Goal: Find contact information: Find contact information

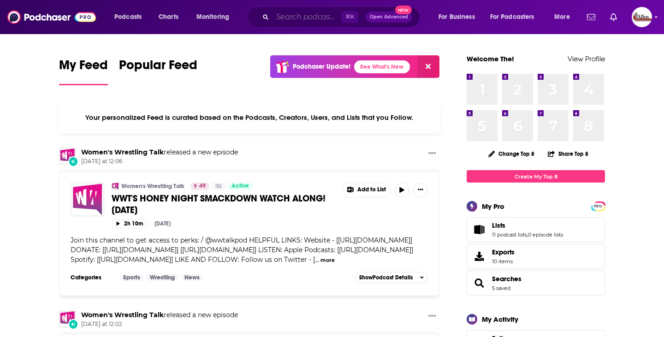
click at [283, 19] on input "Search podcasts, credits, & more..." at bounding box center [306, 17] width 69 height 15
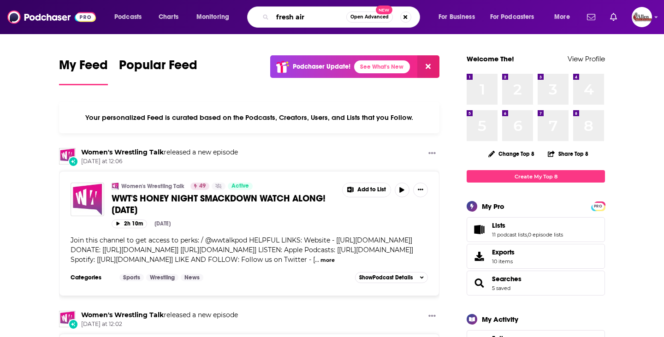
type input "fresh air"
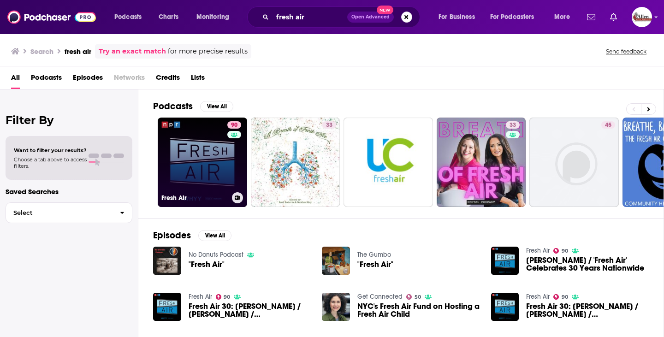
click at [226, 169] on link "90 Fresh Air" at bounding box center [202, 162] width 89 height 89
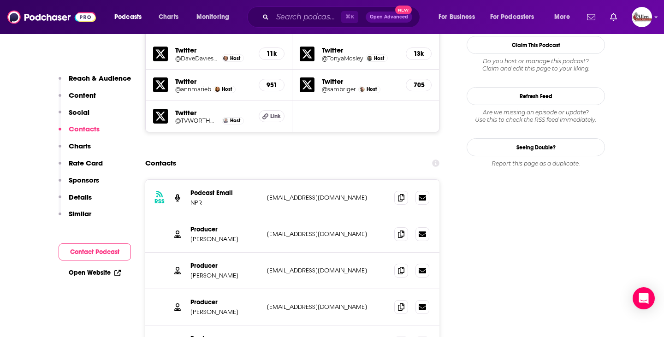
scroll to position [951, 0]
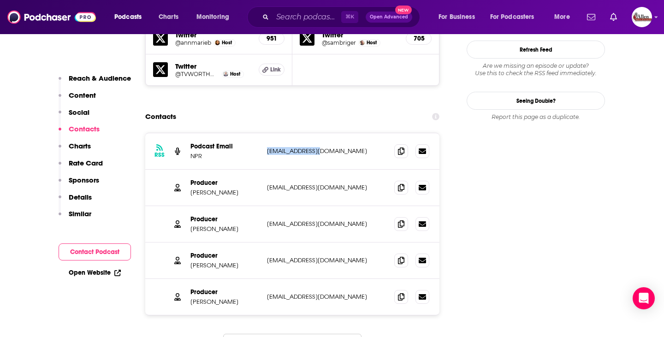
drag, startPoint x: 266, startPoint y: 109, endPoint x: 328, endPoint y: 109, distance: 62.2
click at [328, 133] on div "RSS Podcast Email NPR [EMAIL_ADDRESS][DOMAIN_NAME] [EMAIL_ADDRESS][DOMAIN_NAME]" at bounding box center [292, 151] width 294 height 36
copy p "[EMAIL_ADDRESS][DOMAIN_NAME]"
drag, startPoint x: 326, startPoint y: 111, endPoint x: 256, endPoint y: 111, distance: 70.5
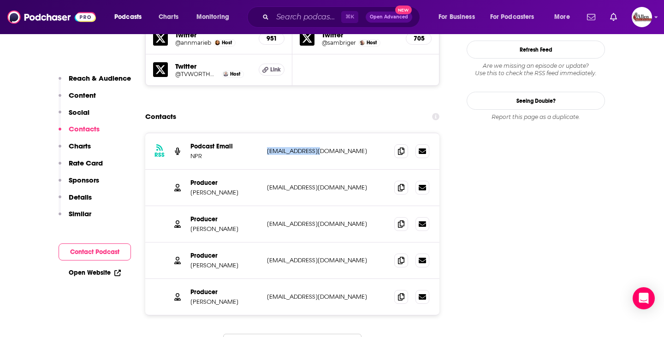
click at [0, 0] on div "Podcast Email NPR [EMAIL_ADDRESS][DOMAIN_NAME] [EMAIL_ADDRESS][DOMAIN_NAME]" at bounding box center [0, 0] width 0 height 0
copy div "[EMAIL_ADDRESS][DOMAIN_NAME]"
click at [304, 108] on div "Contacts" at bounding box center [292, 117] width 294 height 18
drag, startPoint x: 265, startPoint y: 145, endPoint x: 342, endPoint y: 147, distance: 77.5
click at [342, 170] on div "Producer [PERSON_NAME] [EMAIL_ADDRESS][DOMAIN_NAME] [EMAIL_ADDRESS][DOMAIN_NAME]" at bounding box center [292, 188] width 294 height 36
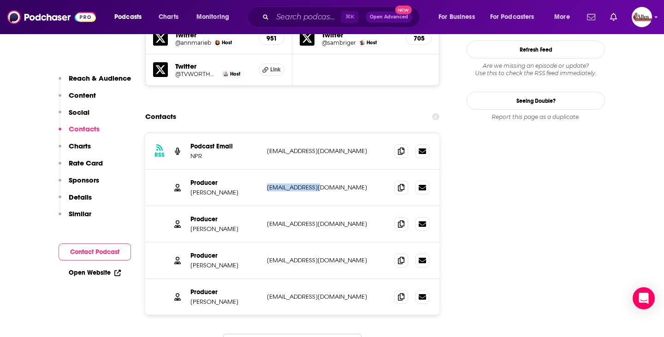
copy p "[EMAIL_ADDRESS][DOMAIN_NAME]"
click at [282, 20] on input "Search podcasts, credits, & more..." at bounding box center [306, 17] width 69 height 15
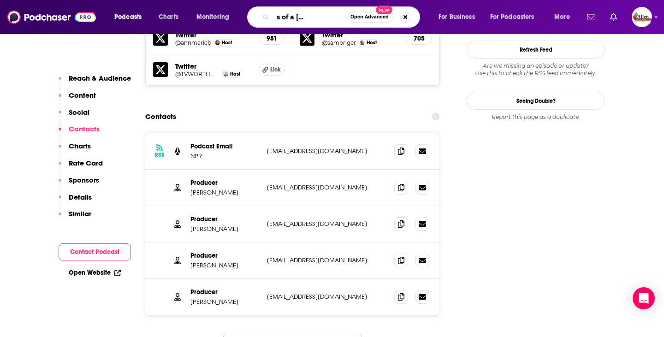
type input "confessions of a [DEMOGRAPHIC_DATA] founder"
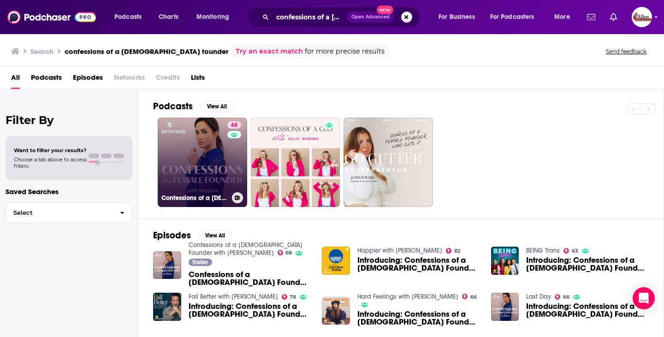
click at [178, 150] on link "68 Confessions of a [DEMOGRAPHIC_DATA] Founder with [PERSON_NAME]" at bounding box center [202, 162] width 89 height 89
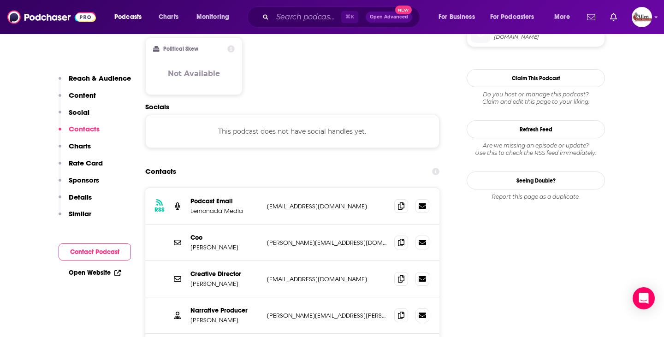
scroll to position [789, 0]
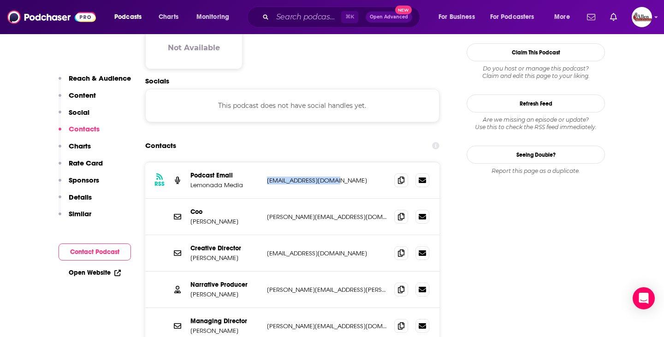
drag, startPoint x: 264, startPoint y: 143, endPoint x: 356, endPoint y: 142, distance: 92.7
click at [356, 162] on div "RSS Podcast Email Lemonada Media [EMAIL_ADDRESS][DOMAIN_NAME] [EMAIL_ADDRESS][D…" at bounding box center [292, 180] width 294 height 36
copy p "[EMAIL_ADDRESS][DOMAIN_NAME]"
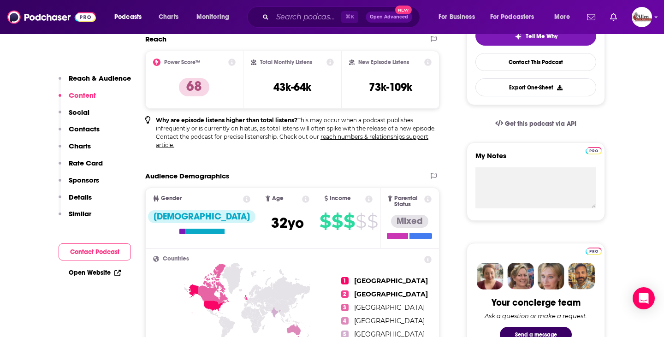
scroll to position [0, 0]
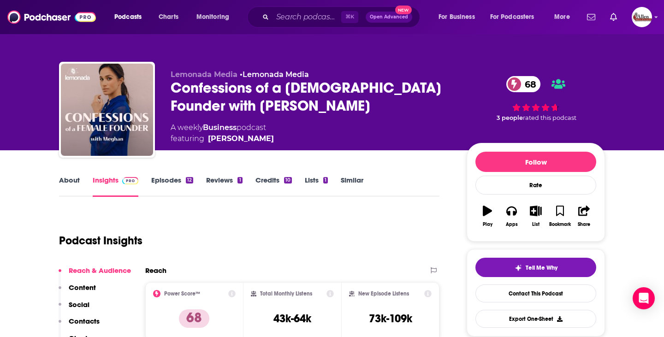
click at [292, 25] on div "⌘ K Open Advanced New" at bounding box center [333, 16] width 173 height 21
click at [297, 16] on input "Search podcasts, credits, & more..." at bounding box center [306, 17] width 69 height 15
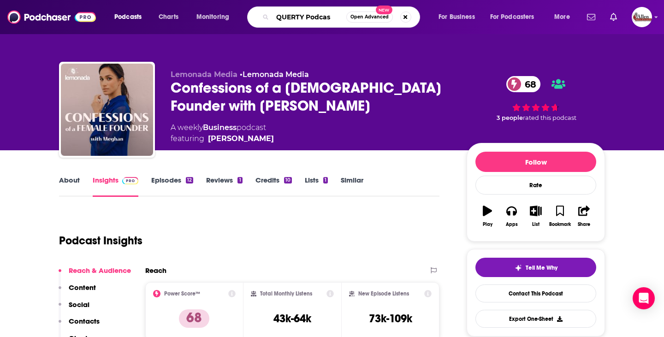
type input "QUERTY Podcast"
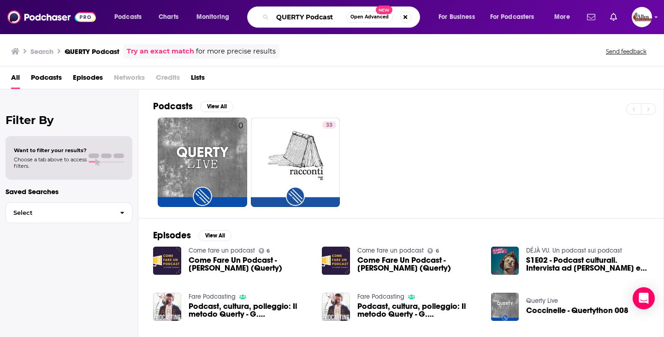
drag, startPoint x: 336, startPoint y: 17, endPoint x: 308, endPoint y: 17, distance: 28.1
click at [308, 17] on input "QUERTY Podcast" at bounding box center [309, 17] width 74 height 15
type input "QUERTY"
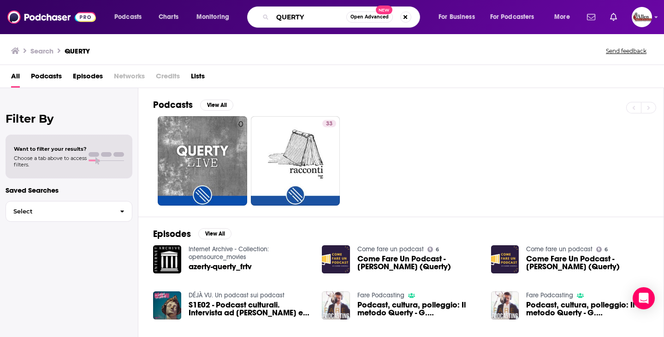
drag, startPoint x: 319, startPoint y: 18, endPoint x: 262, endPoint y: 18, distance: 56.7
click at [262, 18] on div "QUERTY Open Advanced New" at bounding box center [333, 16] width 173 height 21
type input "[PERSON_NAME]"
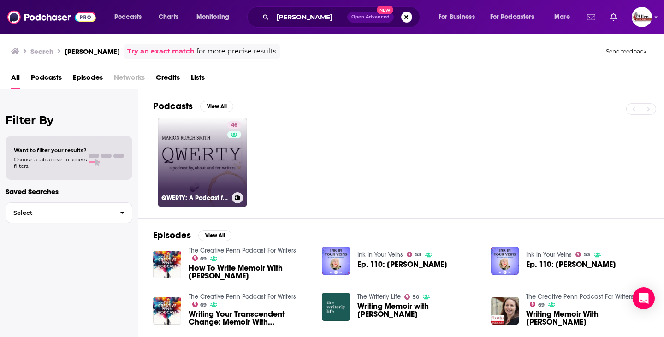
click at [216, 173] on link "46 QWERTY: A Podcast for Writers on How to Live the Writing Life" at bounding box center [202, 162] width 89 height 89
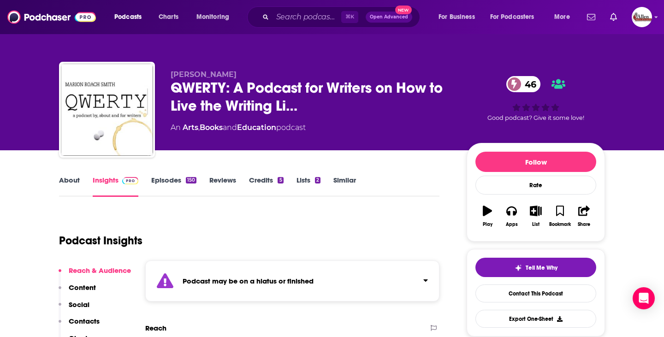
click at [157, 189] on link "Episodes 150" at bounding box center [173, 186] width 45 height 21
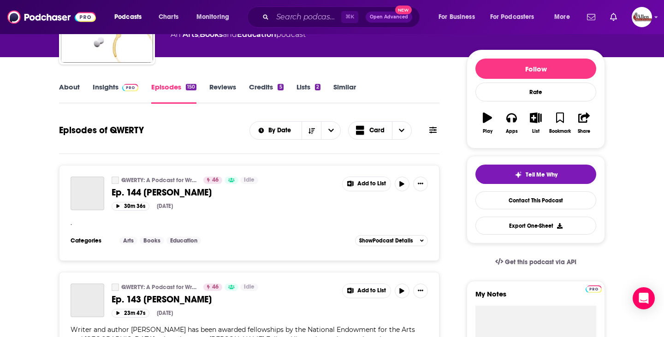
scroll to position [96, 0]
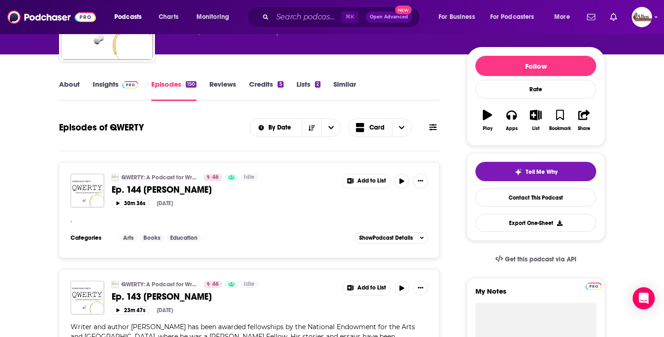
click at [114, 92] on link "Insights" at bounding box center [116, 90] width 46 height 21
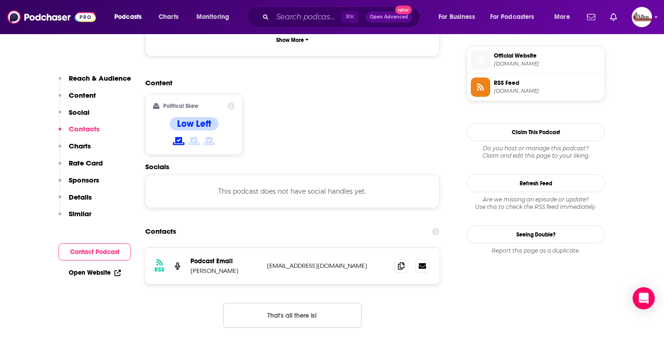
scroll to position [872, 0]
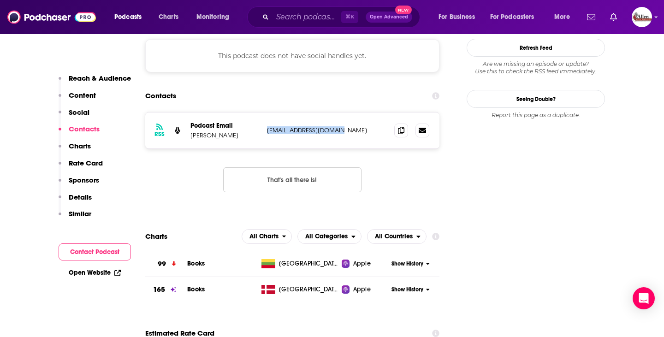
drag, startPoint x: 264, startPoint y: 90, endPoint x: 344, endPoint y: 91, distance: 80.7
click at [344, 112] on div "RSS Podcast Email [PERSON_NAME] [EMAIL_ADDRESS][DOMAIN_NAME] [EMAIL_ADDRESS][DO…" at bounding box center [292, 130] width 294 height 36
copy p "[EMAIL_ADDRESS][DOMAIN_NAME]"
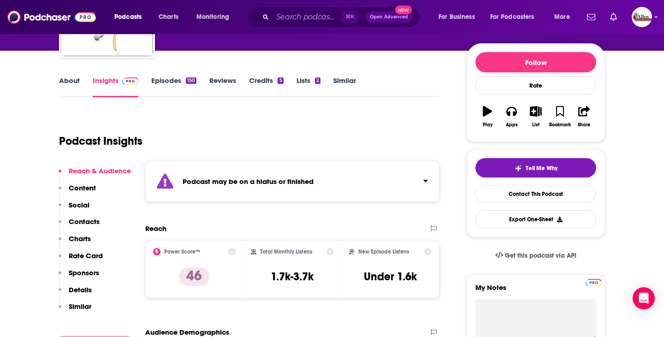
scroll to position [0, 0]
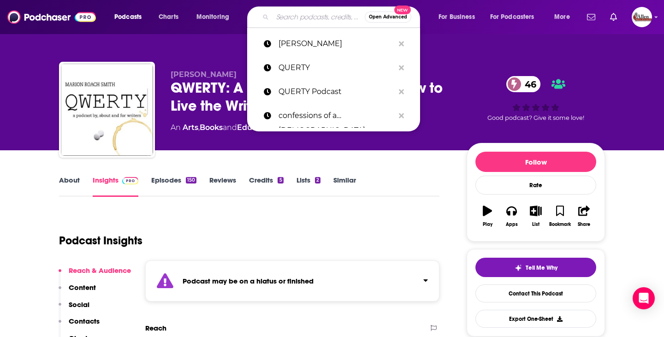
click at [292, 18] on input "Search podcasts, credits, & more..." at bounding box center [318, 17] width 92 height 15
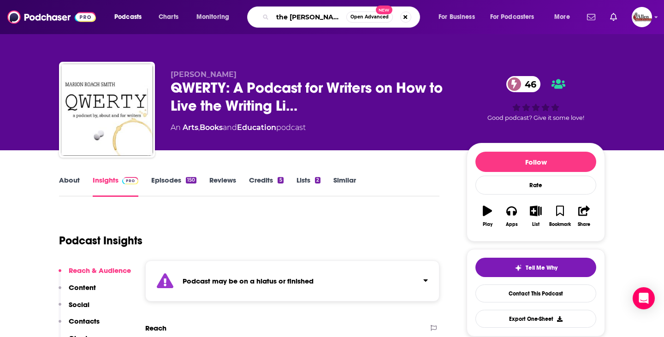
type input "the [PERSON_NAME] show"
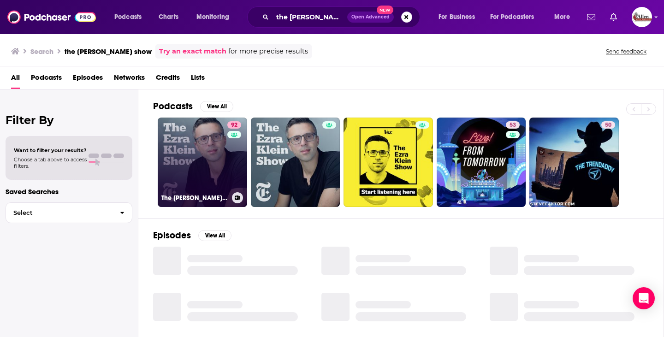
click at [199, 159] on link "92 The [PERSON_NAME] Show" at bounding box center [202, 162] width 89 height 89
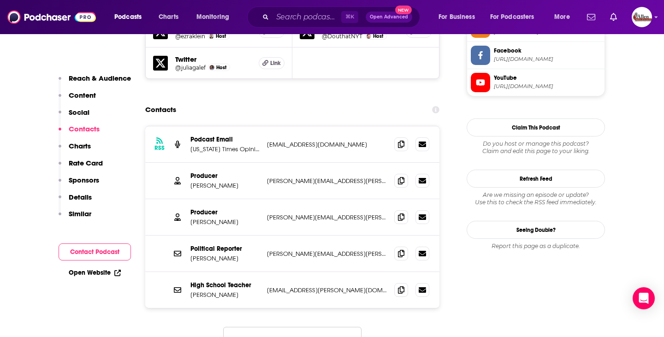
scroll to position [852, 0]
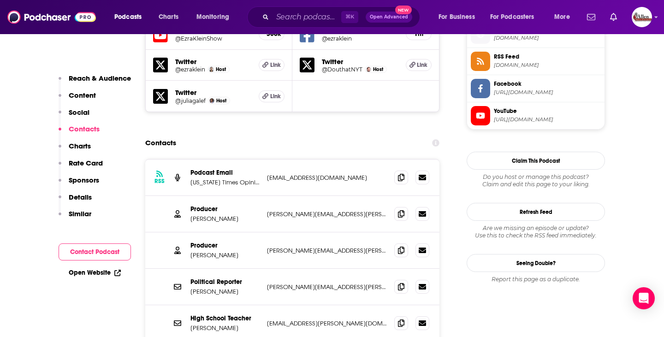
drag, startPoint x: 259, startPoint y: 122, endPoint x: 341, endPoint y: 123, distance: 81.6
click at [0, 0] on div "Podcast Email [US_STATE] Times Opinion [EMAIL_ADDRESS][DOMAIN_NAME] [EMAIL_ADDR…" at bounding box center [0, 0] width 0 height 0
drag, startPoint x: 265, startPoint y: 122, endPoint x: 349, endPoint y: 125, distance: 83.9
click at [349, 160] on div "RSS Podcast Email [US_STATE] Times Opinion [EMAIL_ADDRESS][DOMAIN_NAME] [PERSON…" at bounding box center [292, 178] width 294 height 36
copy p "[EMAIL_ADDRESS][DOMAIN_NAME]"
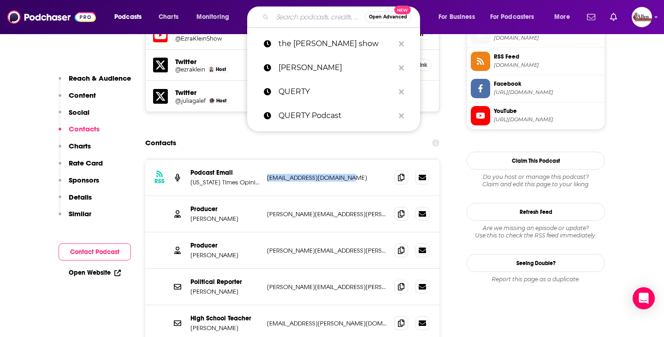
click at [293, 18] on input "Search podcasts, credits, & more..." at bounding box center [318, 17] width 92 height 15
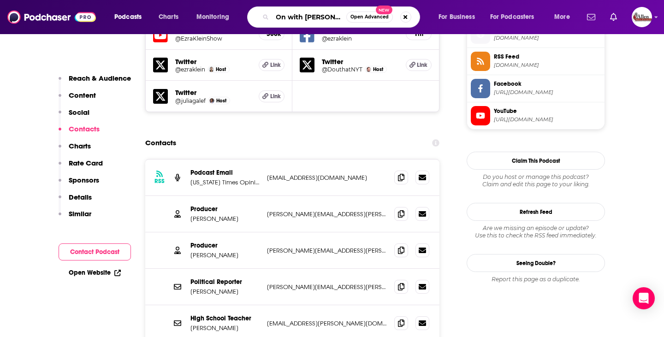
scroll to position [0, 7]
type input "On with [PERSON_NAME]"
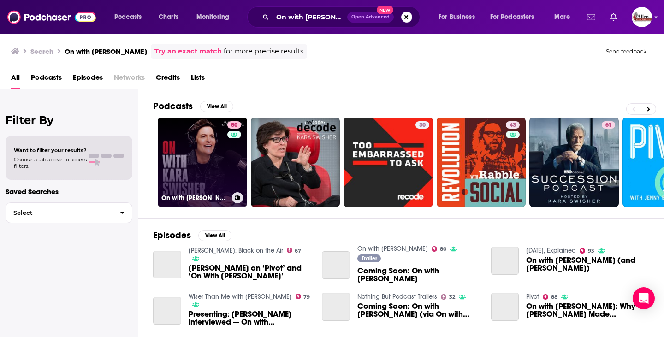
click at [196, 162] on link "80 On with [PERSON_NAME]" at bounding box center [202, 162] width 89 height 89
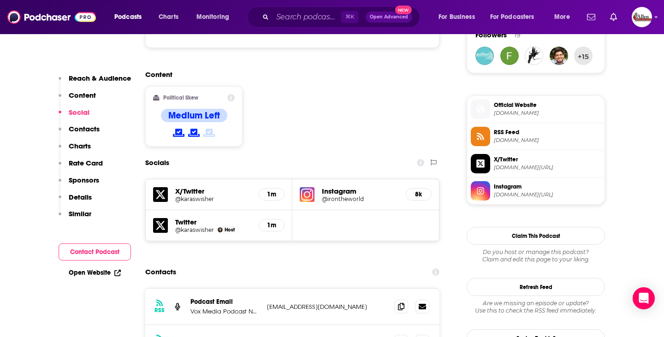
scroll to position [782, 0]
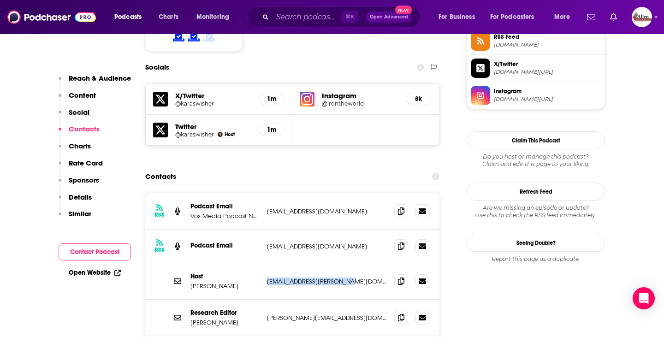
drag, startPoint x: 265, startPoint y: 240, endPoint x: 349, endPoint y: 240, distance: 83.4
click at [349, 263] on div "Host [PERSON_NAME] [PERSON_NAME][EMAIL_ADDRESS][PERSON_NAME][DOMAIN_NAME] [DOMA…" at bounding box center [292, 281] width 294 height 36
copy p "[EMAIL_ADDRESS][PERSON_NAME][DOMAIN_NAME]"
click at [294, 22] on input "Search podcasts, credits, & more..." at bounding box center [306, 17] width 69 height 15
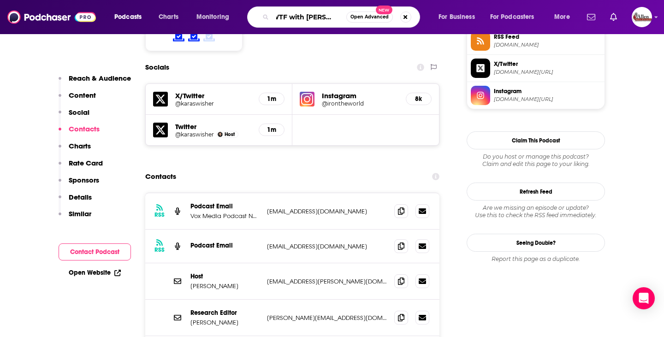
type input "WTF with [PERSON_NAME]"
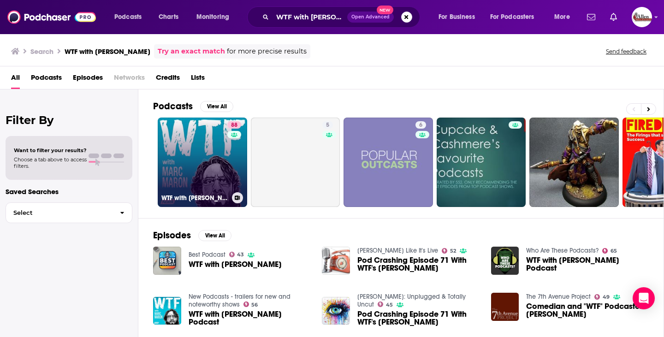
click at [202, 175] on link "88 WTF with [PERSON_NAME] Podcast" at bounding box center [202, 162] width 89 height 89
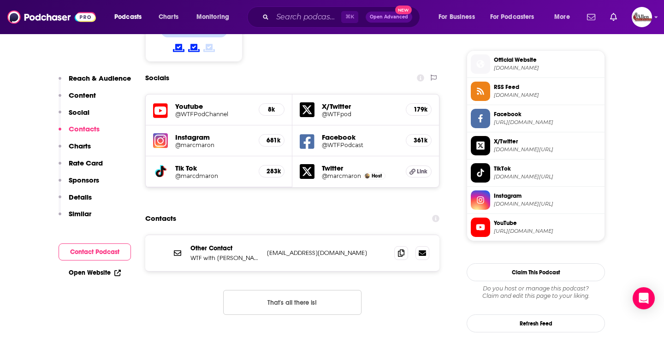
scroll to position [859, 0]
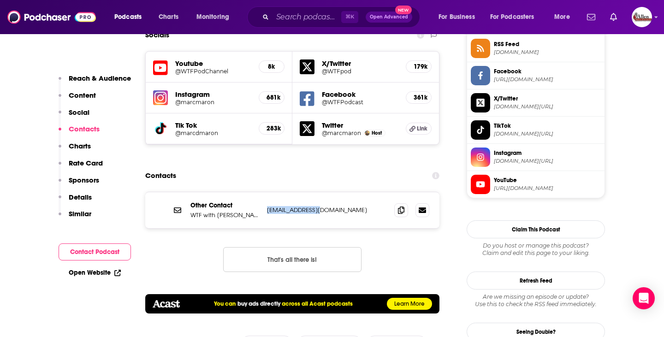
drag, startPoint x: 264, startPoint y: 154, endPoint x: 326, endPoint y: 154, distance: 61.8
click at [326, 192] on div "Other Contact WTF with [PERSON_NAME] Podcast [EMAIL_ADDRESS][DOMAIN_NAME] [EMAI…" at bounding box center [292, 210] width 294 height 36
copy p "[EMAIL_ADDRESS][DOMAIN_NAME]"
click at [263, 167] on section "Contacts Other Contact WTF with [PERSON_NAME] Podcast [EMAIL_ADDRESS][DOMAIN_NA…" at bounding box center [292, 240] width 294 height 147
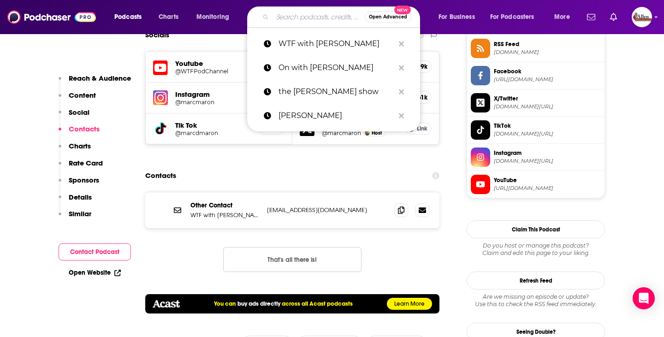
click at [316, 12] on input "Search podcasts, credits, & more..." at bounding box center [318, 17] width 92 height 15
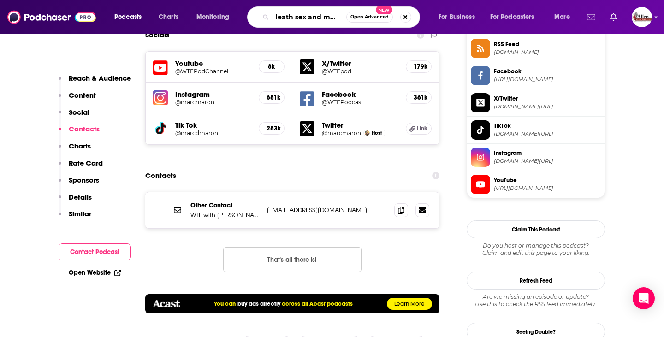
type input "death sex and [PERSON_NAME]"
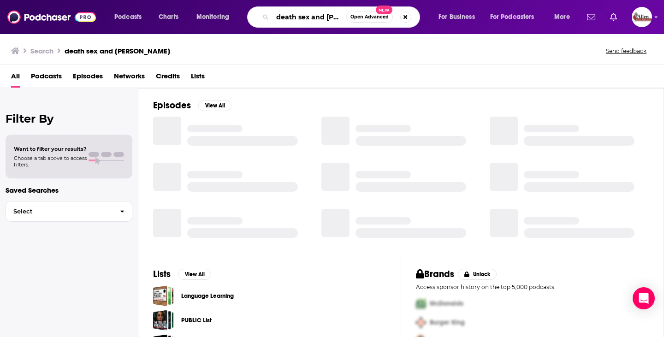
click at [332, 17] on input "death sex and [PERSON_NAME]" at bounding box center [309, 17] width 74 height 15
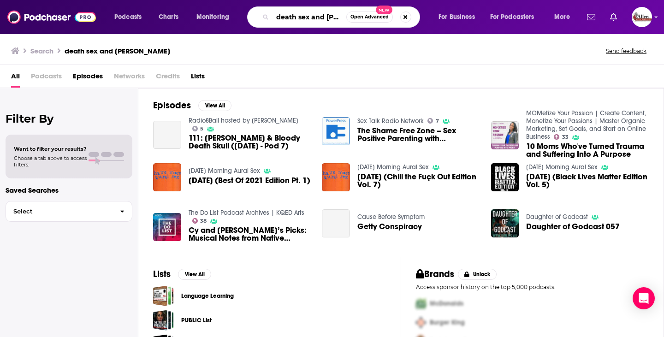
click at [339, 19] on input "death sex and [PERSON_NAME]" at bounding box center [309, 17] width 74 height 15
click at [342, 19] on input "death sex and [PERSON_NAME]" at bounding box center [309, 17] width 74 height 15
type input "death sex and money"
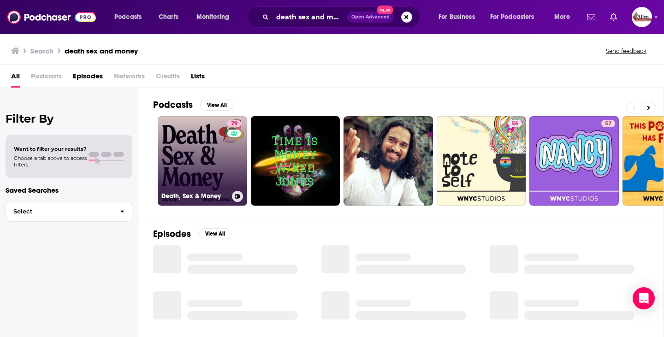
click at [233, 167] on div "79" at bounding box center [235, 155] width 16 height 71
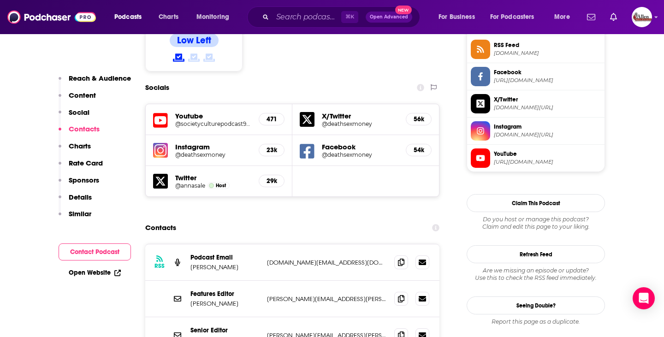
scroll to position [786, 0]
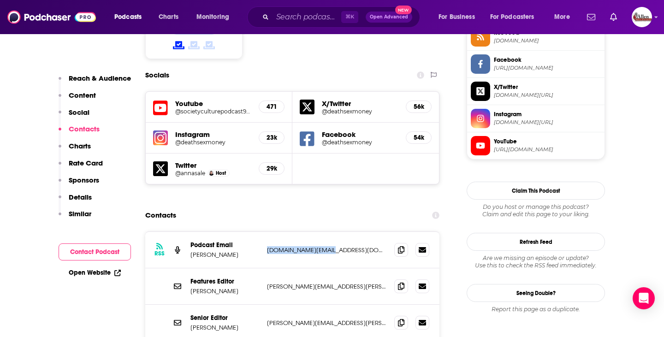
drag, startPoint x: 265, startPoint y: 198, endPoint x: 332, endPoint y: 198, distance: 67.3
click at [332, 232] on div "RSS Podcast Email [PERSON_NAME] [DOMAIN_NAME][EMAIL_ADDRESS][DOMAIN_NAME] [DOMA…" at bounding box center [292, 250] width 294 height 36
copy p "[DOMAIN_NAME][EMAIL_ADDRESS][DOMAIN_NAME]"
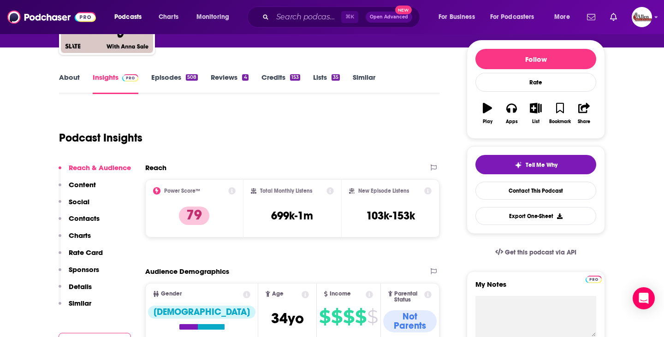
scroll to position [0, 0]
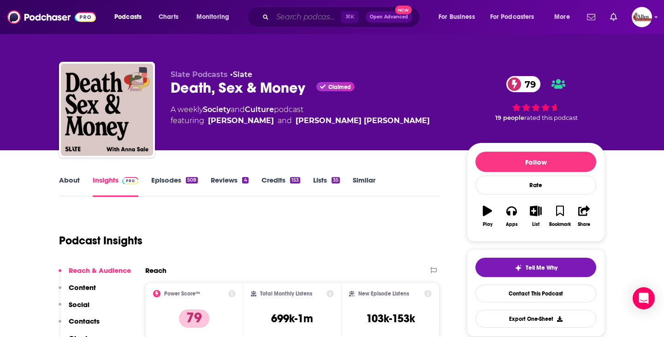
click at [313, 16] on input "Search podcasts, credits, & more..." at bounding box center [306, 17] width 69 height 15
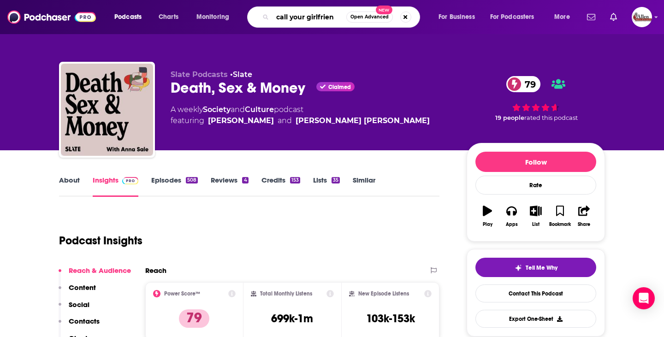
type input "call your girlfriend"
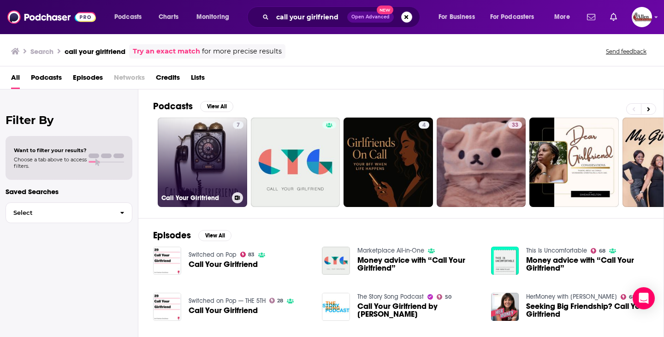
click at [195, 169] on link "7 Call Your Girlfriend" at bounding box center [202, 162] width 89 height 89
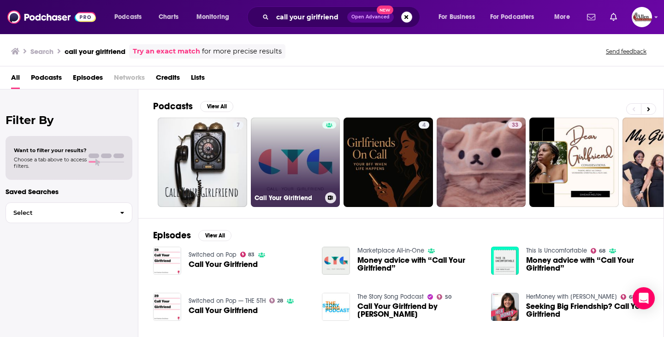
click at [301, 160] on link "Call Your Girlfriend" at bounding box center [295, 162] width 89 height 89
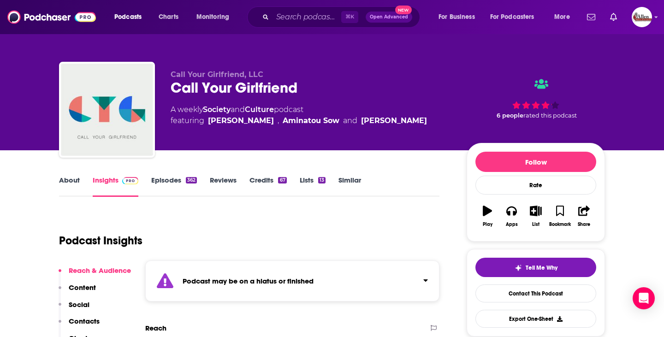
click at [170, 180] on link "Episodes 362" at bounding box center [174, 186] width 46 height 21
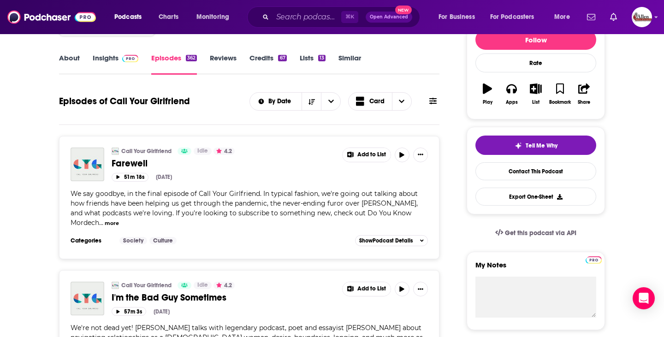
scroll to position [157, 0]
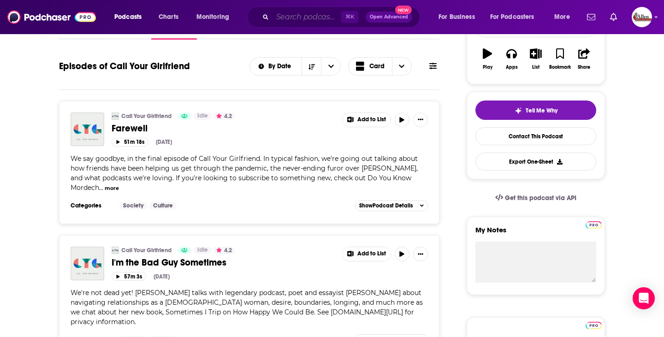
click at [314, 18] on input "Search podcasts, credits, & more..." at bounding box center [306, 17] width 69 height 15
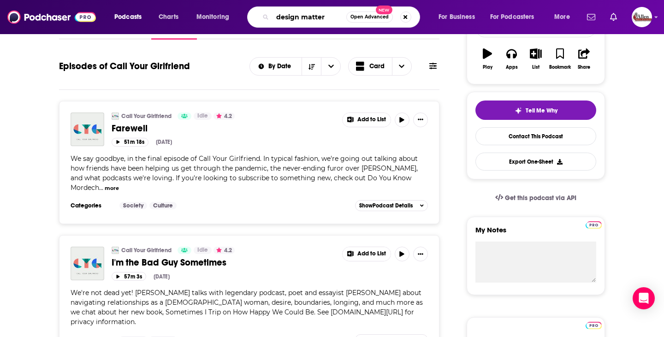
type input "design matters"
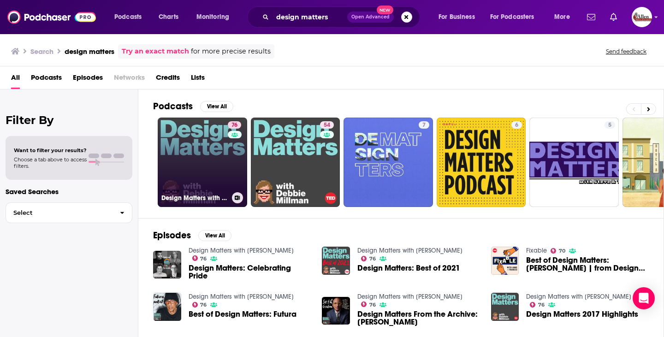
click at [194, 170] on link "76 Design Matters with [PERSON_NAME]" at bounding box center [202, 162] width 89 height 89
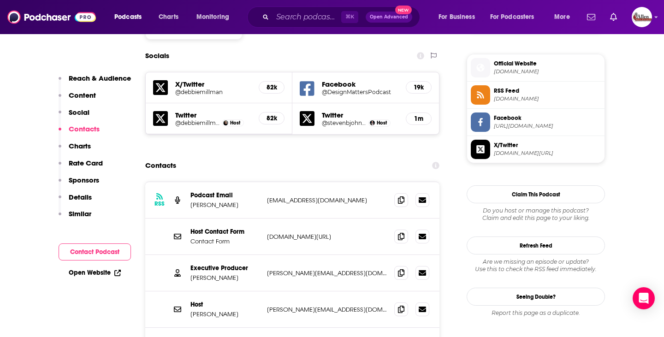
scroll to position [841, 0]
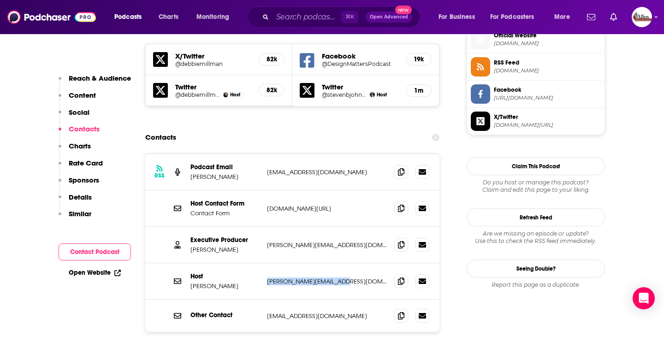
drag, startPoint x: 265, startPoint y: 253, endPoint x: 350, endPoint y: 252, distance: 85.3
click at [350, 263] on div "Host [PERSON_NAME] [PERSON_NAME][EMAIL_ADDRESS][DOMAIN_NAME] [PERSON_NAME][EMAI…" at bounding box center [292, 281] width 294 height 36
copy p "[PERSON_NAME][EMAIL_ADDRESS][DOMAIN_NAME]"
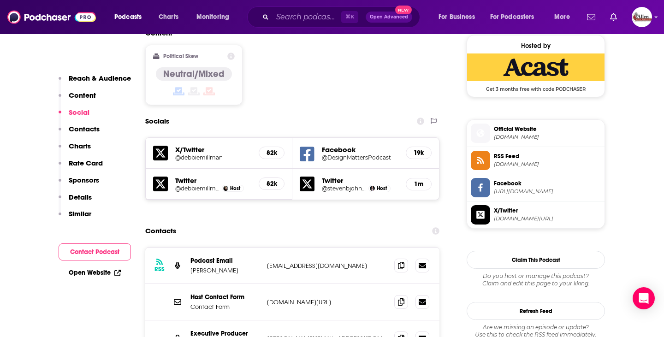
scroll to position [778, 0]
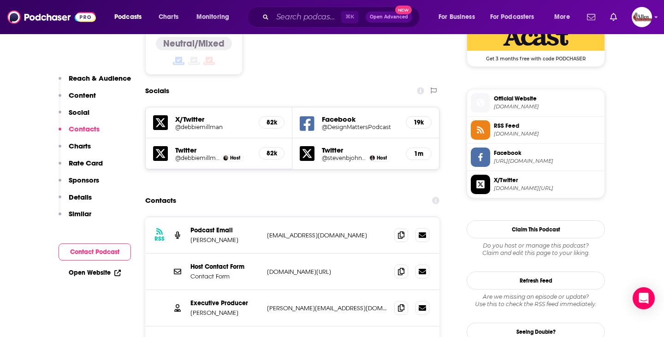
drag, startPoint x: 262, startPoint y: 205, endPoint x: 329, endPoint y: 203, distance: 66.4
click at [329, 217] on div "RSS Podcast Email [PERSON_NAME] [EMAIL_ADDRESS][DOMAIN_NAME] [EMAIL_ADDRESS][DO…" at bounding box center [292, 235] width 294 height 36
drag, startPoint x: 266, startPoint y: 207, endPoint x: 364, endPoint y: 207, distance: 97.7
click at [364, 217] on div "RSS Podcast Email [PERSON_NAME] [EMAIL_ADDRESS][DOMAIN_NAME] [EMAIL_ADDRESS][DO…" at bounding box center [292, 235] width 294 height 36
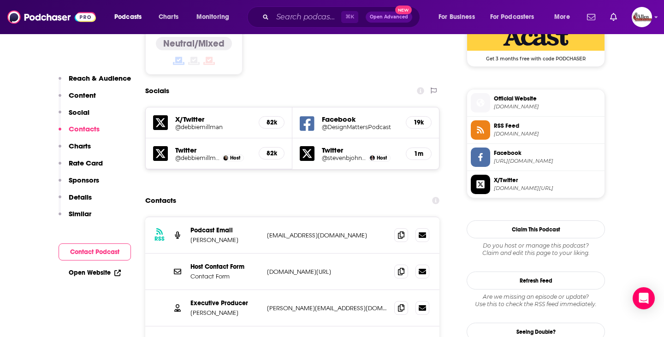
drag, startPoint x: 266, startPoint y: 243, endPoint x: 353, endPoint y: 244, distance: 86.7
click at [353, 254] on div "Host Contact Form Contact Form [DOMAIN_NAME][URL] [DOMAIN_NAME][URL]" at bounding box center [292, 272] width 294 height 36
click at [285, 192] on div "Contacts" at bounding box center [292, 201] width 294 height 18
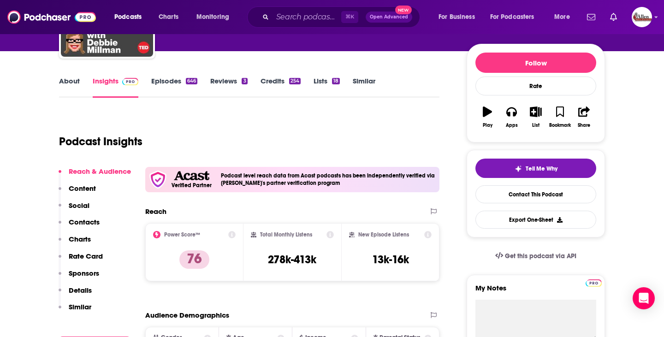
scroll to position [0, 0]
